Goal: Information Seeking & Learning: Understand process/instructions

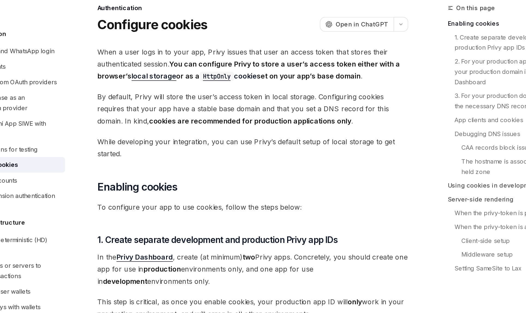
drag, startPoint x: 180, startPoint y: 109, endPoint x: 240, endPoint y: 110, distance: 60.5
click at [240, 110] on span "By default, Privy will store the user’s access token in local storage. Configur…" at bounding box center [259, 108] width 196 height 23
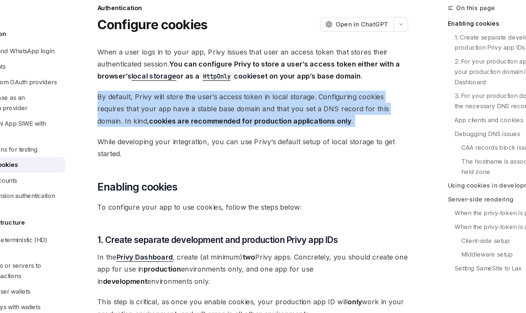
click at [240, 110] on span "By default, Privy will store the user’s access token in local storage. Configur…" at bounding box center [259, 108] width 196 height 23
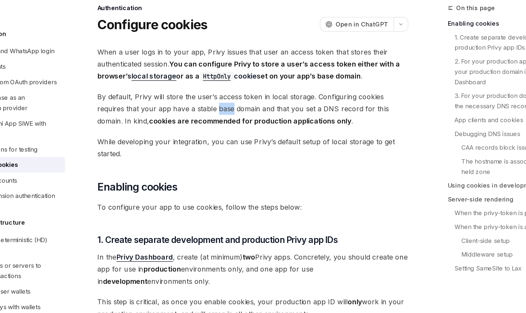
click at [240, 110] on span "By default, Privy will store the user’s access token in local storage. Configur…" at bounding box center [259, 108] width 196 height 23
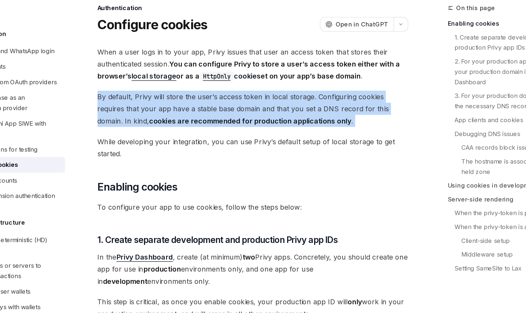
click at [240, 110] on span "By default, Privy will store the user’s access token in local storage. Configur…" at bounding box center [259, 108] width 196 height 23
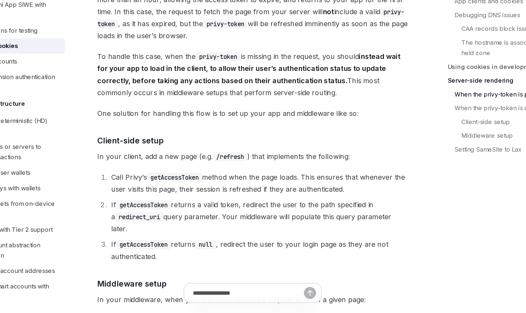
scroll to position [1175, 0]
